Goal: Task Accomplishment & Management: Complete application form

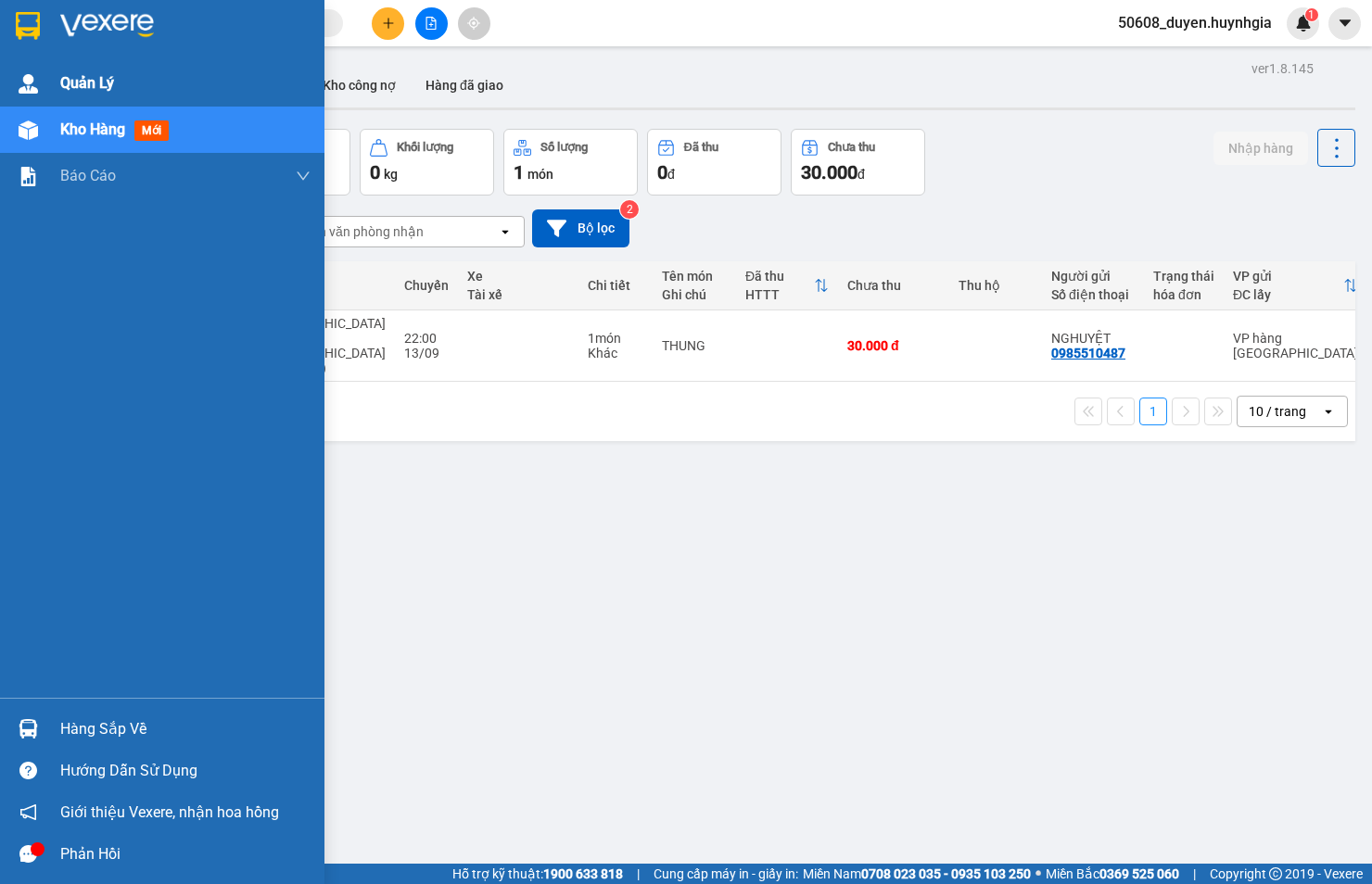
click at [90, 71] on span "Quản Lý" at bounding box center [86, 82] width 53 height 23
click at [163, 71] on div "Quản Lý" at bounding box center [184, 82] width 250 height 46
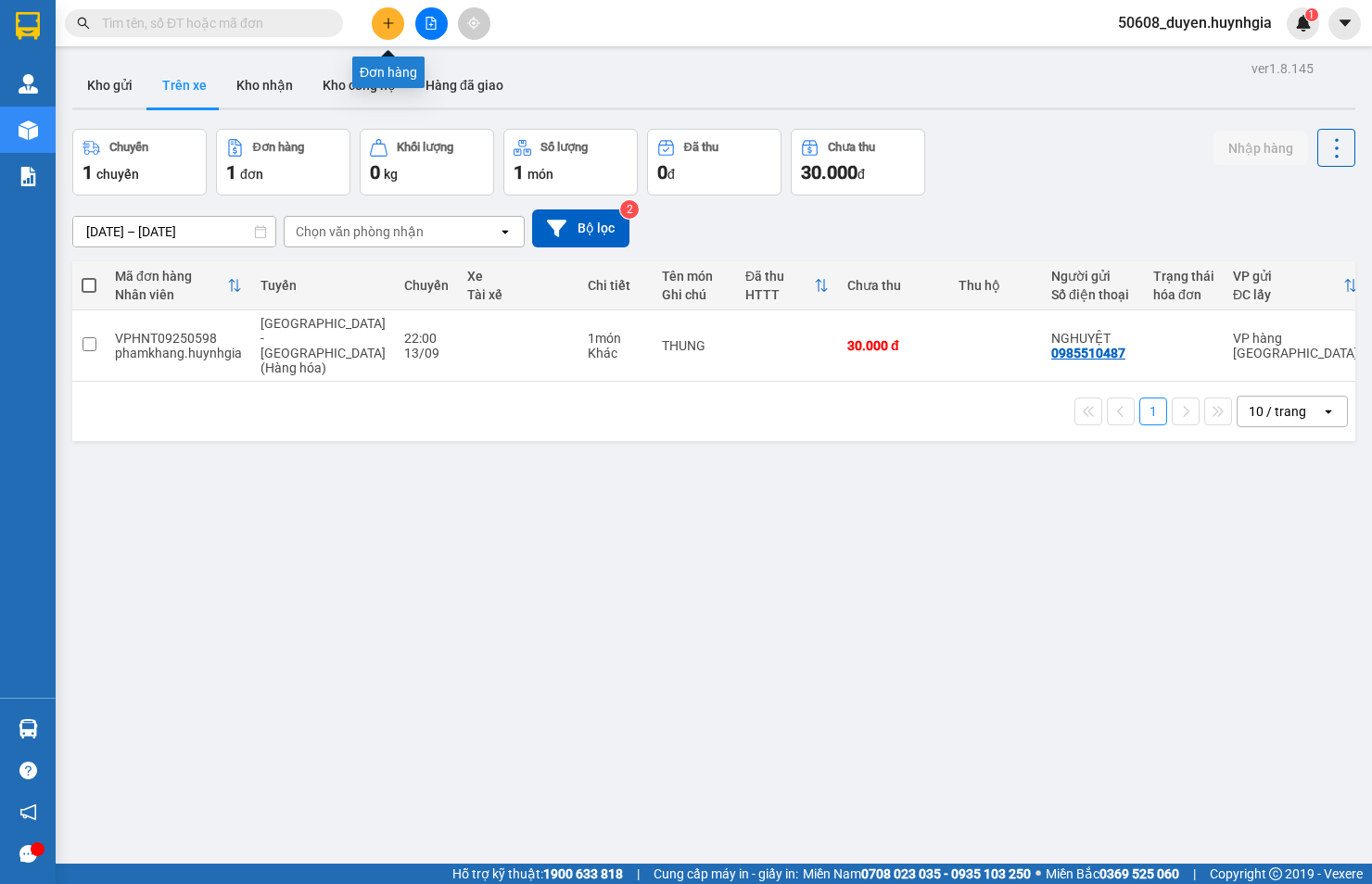
click at [395, 13] on button at bounding box center [388, 23] width 33 height 33
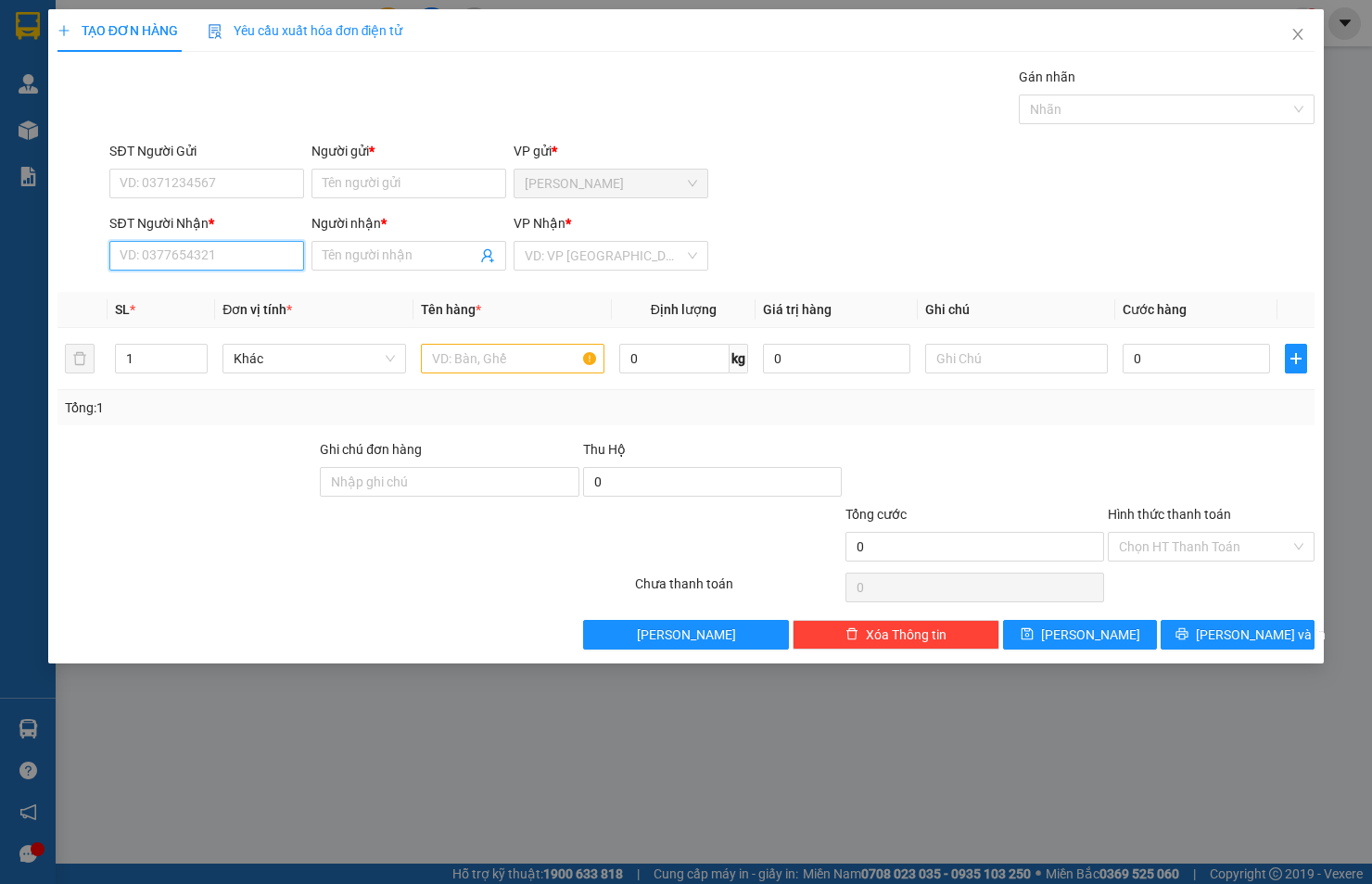
click at [248, 263] on input "SĐT Người Nhận *" at bounding box center [207, 256] width 195 height 30
click at [217, 187] on input "SĐT Người Gửi" at bounding box center [207, 184] width 195 height 30
click at [176, 208] on div "0902481380 - THẮNG" at bounding box center [207, 221] width 195 height 30
type input "0902481380"
type input "THẮNG"
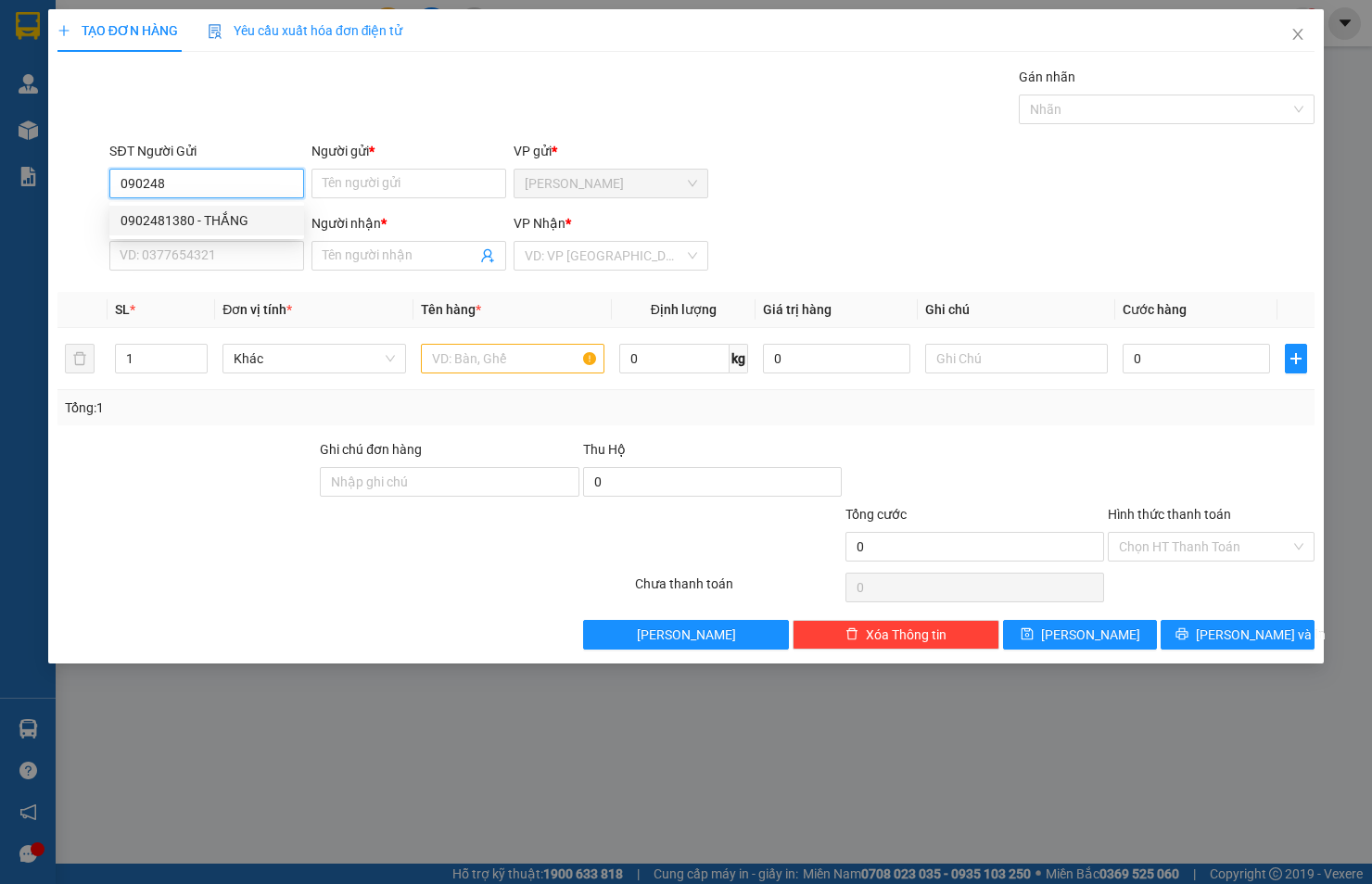
type input "0909670102"
type input "MINH"
type input "0902481380"
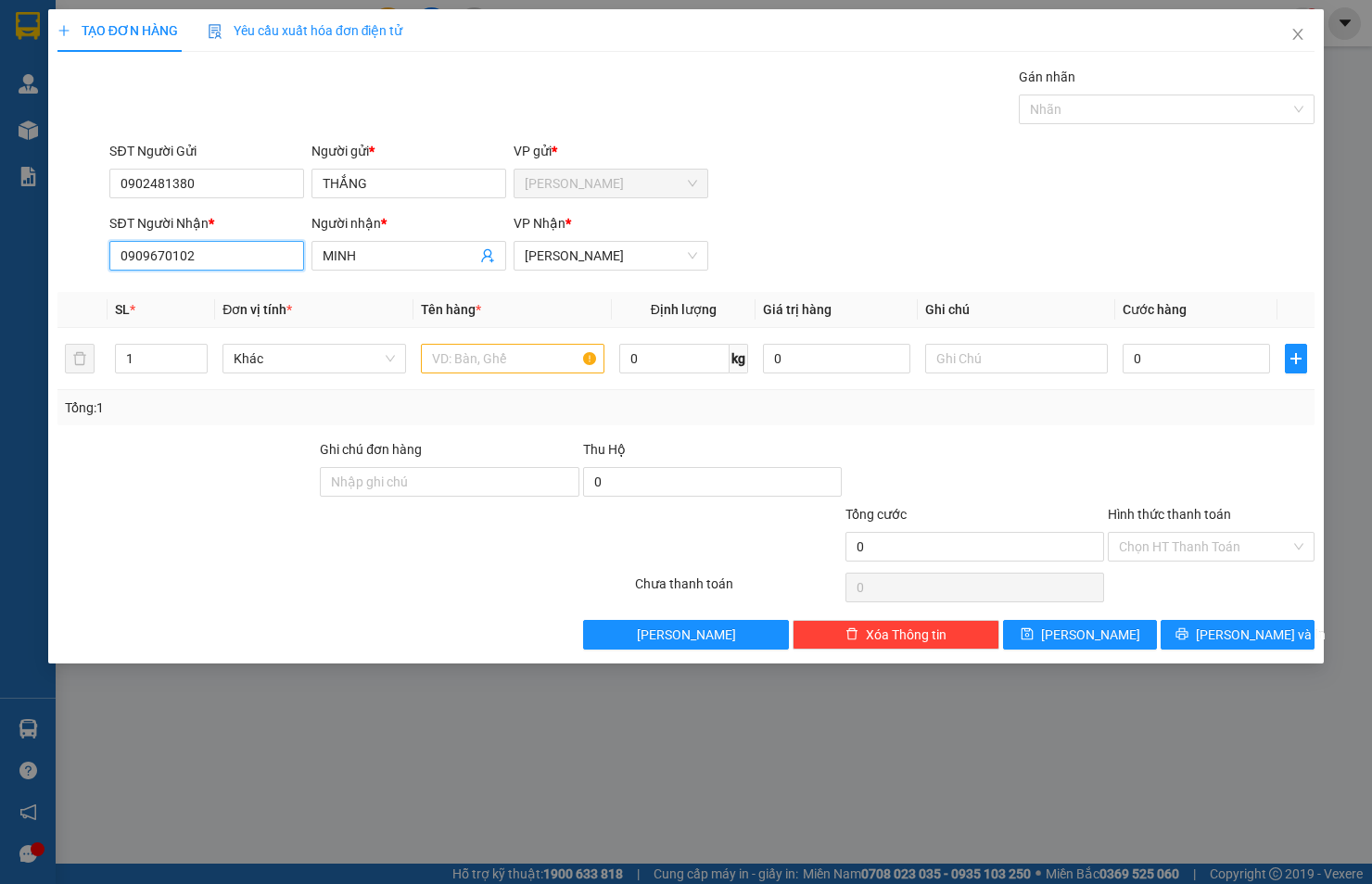
click at [220, 256] on input "0909670102" at bounding box center [207, 256] width 195 height 30
type input "0"
type input "0766676299"
click at [232, 236] on div "SĐT Người Nhận *" at bounding box center [207, 228] width 195 height 28
click at [391, 242] on span "MINH" at bounding box center [409, 256] width 195 height 30
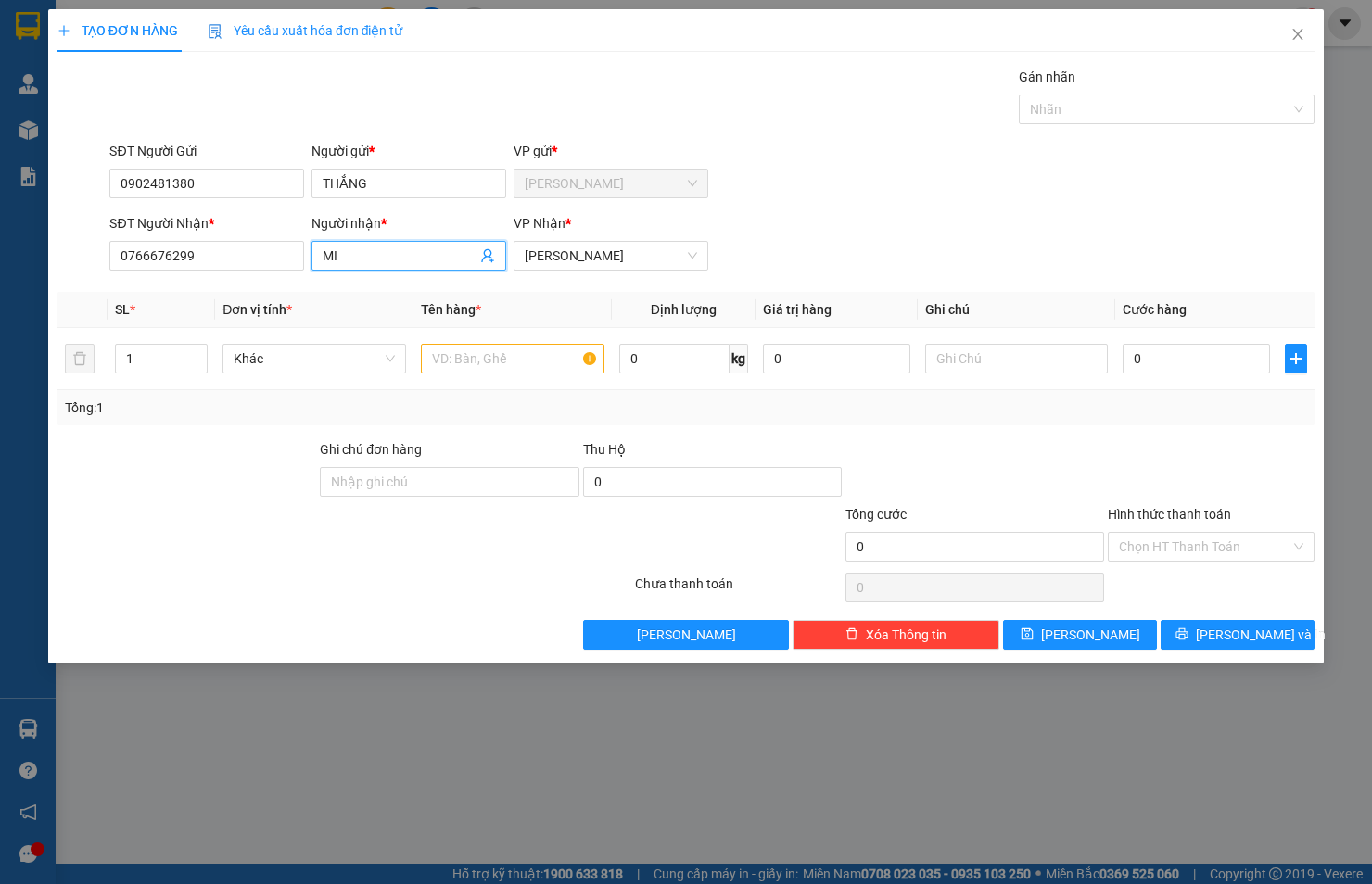
type input "M"
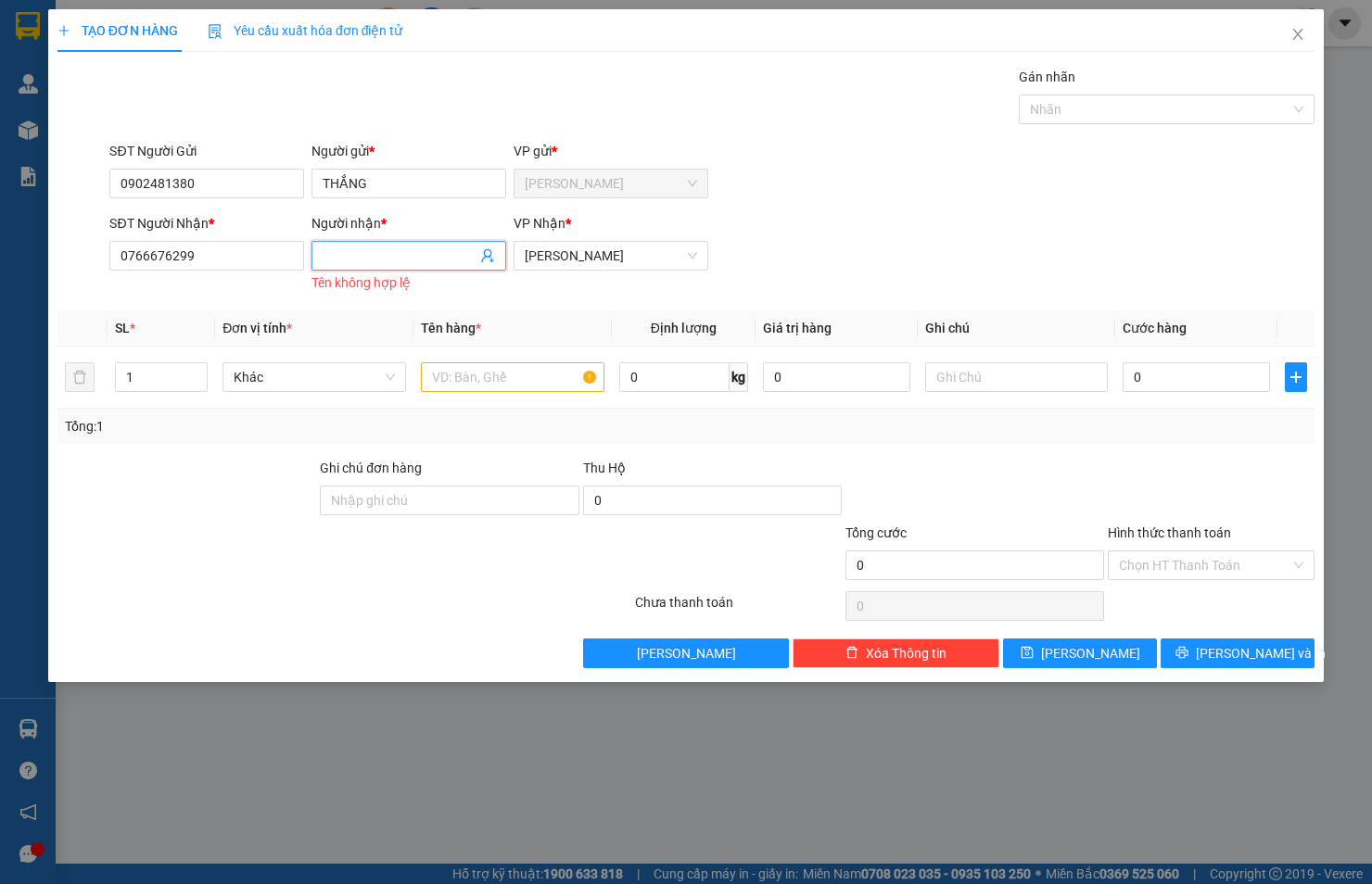
click at [358, 252] on input "Người nhận *" at bounding box center [399, 256] width 154 height 21
click at [423, 250] on input "Người nhận *" at bounding box center [399, 256] width 154 height 21
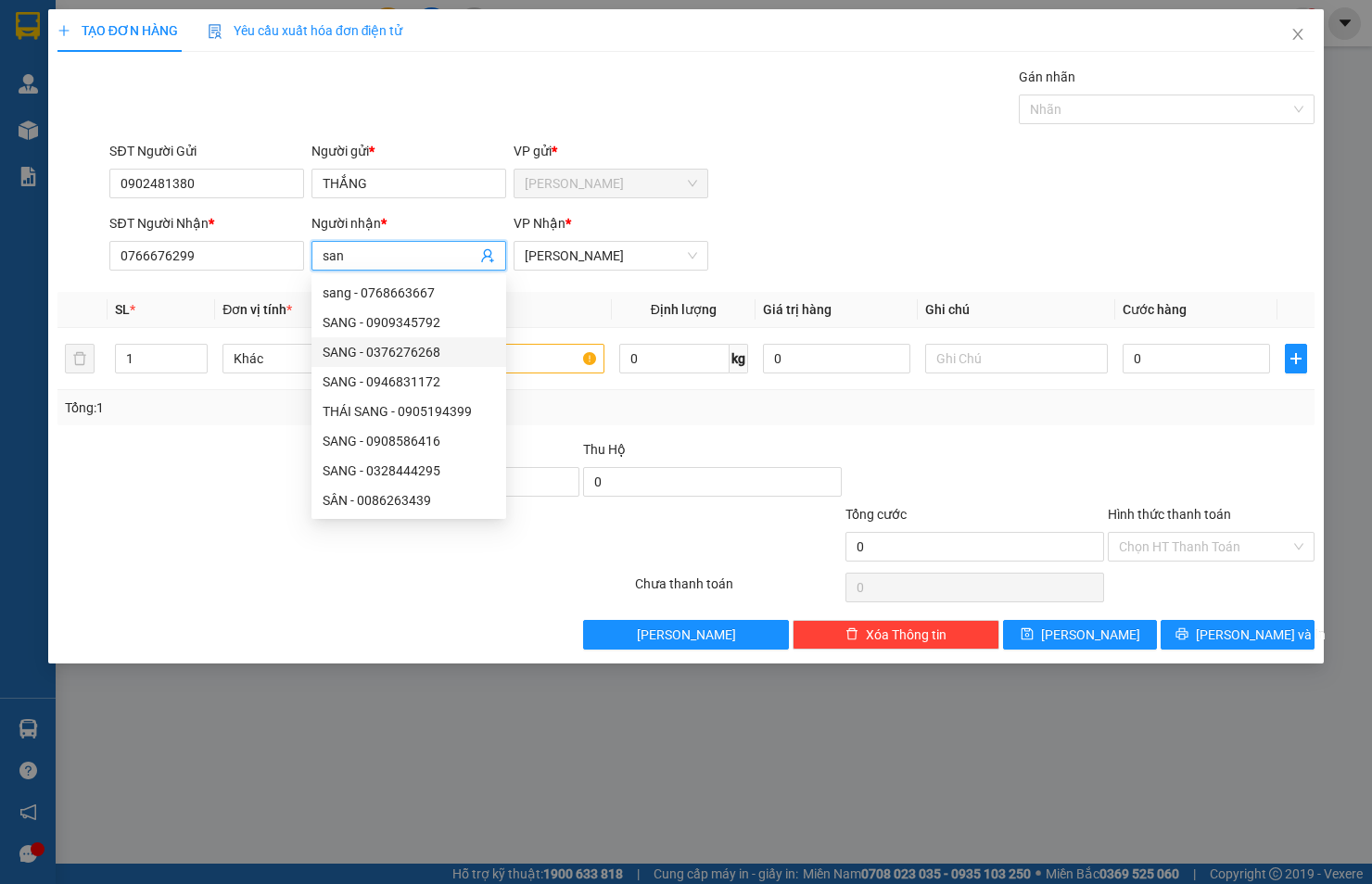
type input "san"
click at [187, 497] on div at bounding box center [186, 471] width 262 height 65
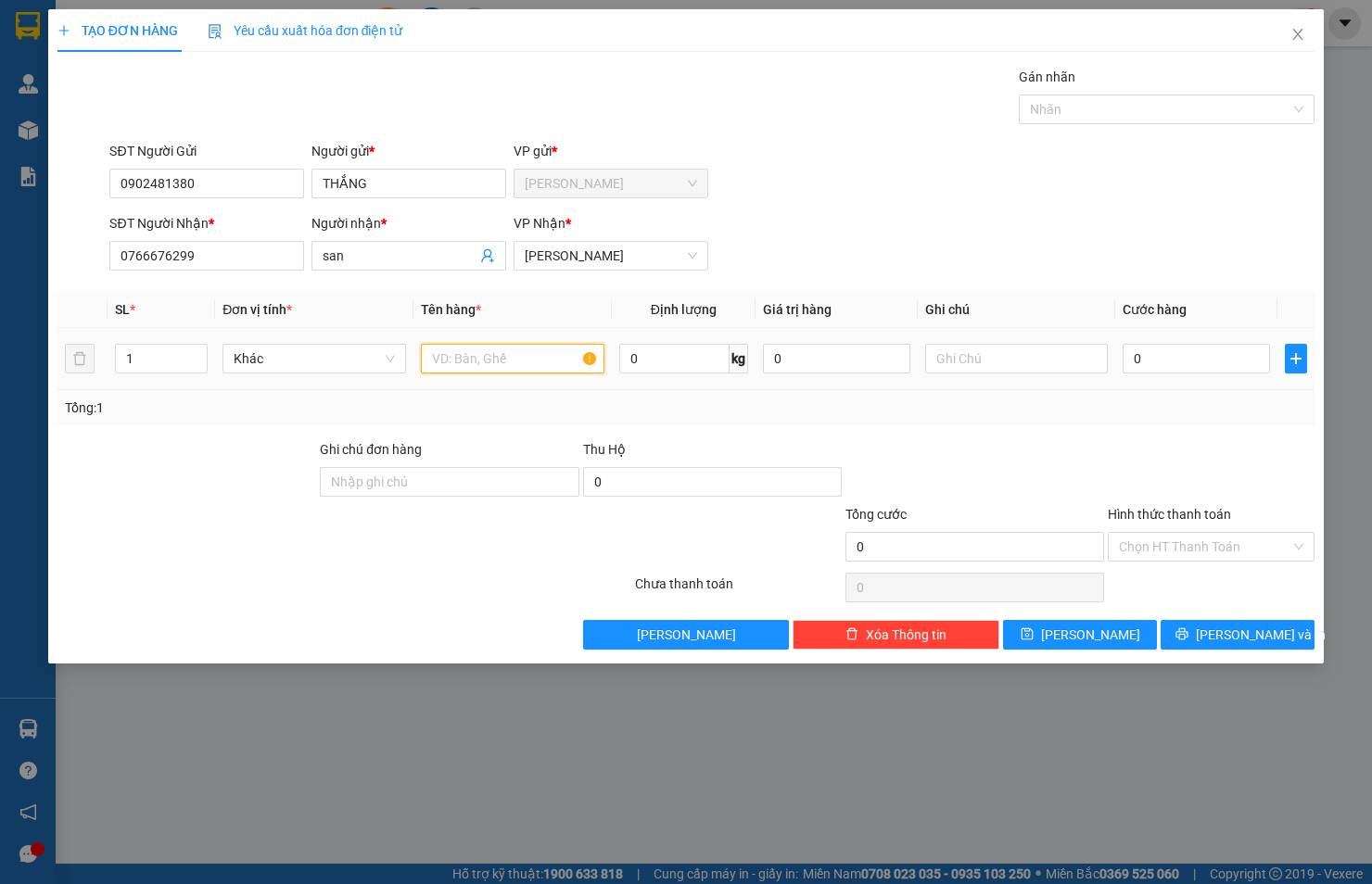
click at [515, 360] on input "text" at bounding box center [512, 359] width 184 height 30
type input "phong bì"
